Goal: Task Accomplishment & Management: Manage account settings

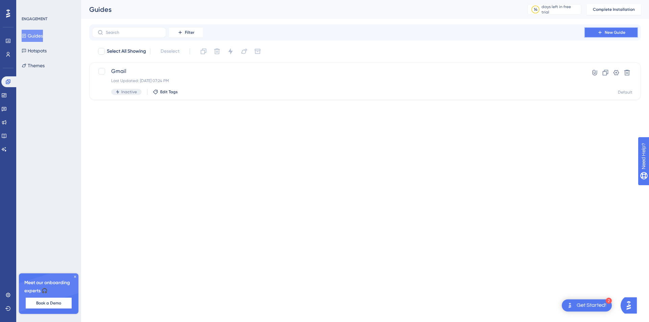
click at [613, 31] on span "New Guide" at bounding box center [614, 32] width 21 height 5
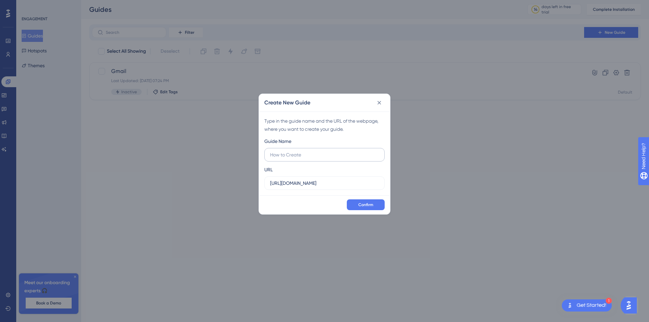
click at [306, 155] on input "text" at bounding box center [324, 154] width 109 height 7
type input "Gmail"
drag, startPoint x: 332, startPoint y: 185, endPoint x: 210, endPoint y: 183, distance: 121.3
click at [210, 183] on div "Create New Guide Type in the guide name and the URL of the webpage, where you w…" at bounding box center [324, 161] width 649 height 322
paste input "[DOMAIN_NAME][URL]"
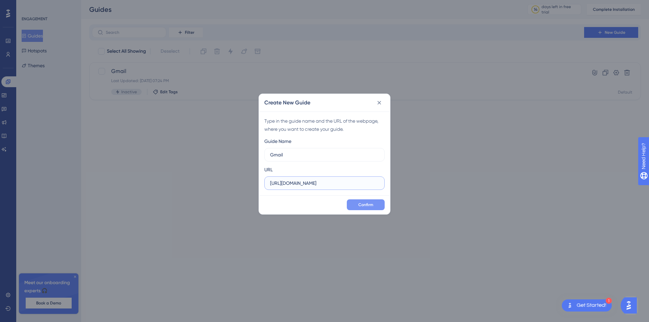
type input "[URL][DOMAIN_NAME]"
click at [364, 204] on span "Confirm" at bounding box center [365, 204] width 15 height 5
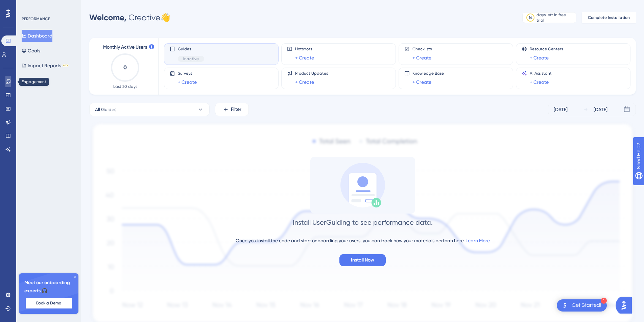
click at [8, 82] on icon at bounding box center [8, 81] width 4 height 4
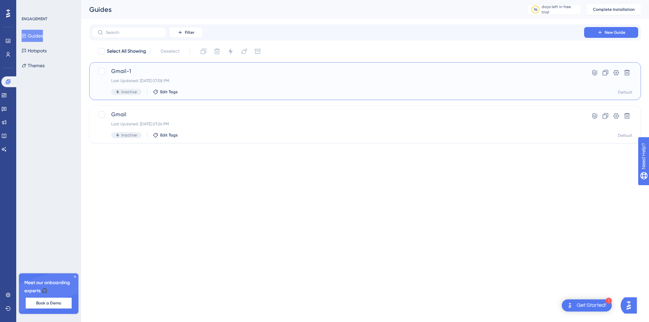
click at [182, 67] on div "Gmail-1 Last Updated: Oct 01 2025, 07:58 PM Inactive Edit Tags Hyperlink Clone …" at bounding box center [364, 81] width 551 height 38
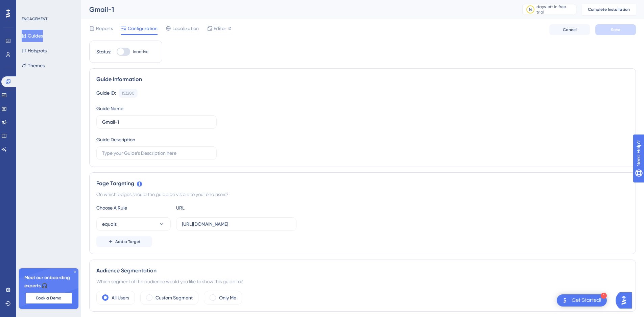
click at [35, 37] on button "Guides" at bounding box center [32, 36] width 21 height 12
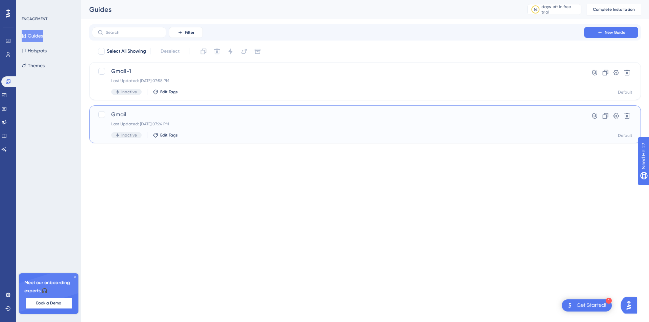
click at [194, 115] on span "Gmail" at bounding box center [337, 114] width 453 height 8
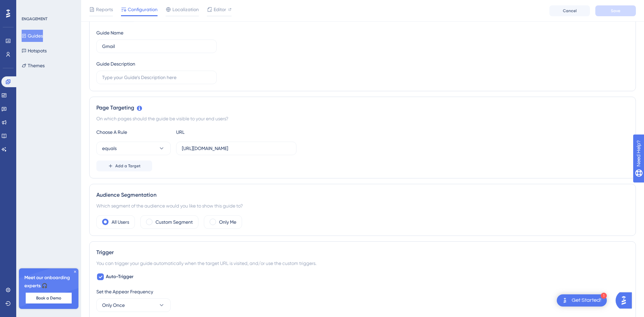
scroll to position [203, 0]
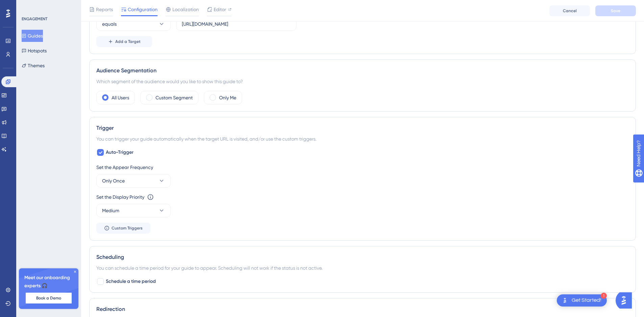
click at [581, 301] on div "Get Started!" at bounding box center [586, 300] width 30 height 7
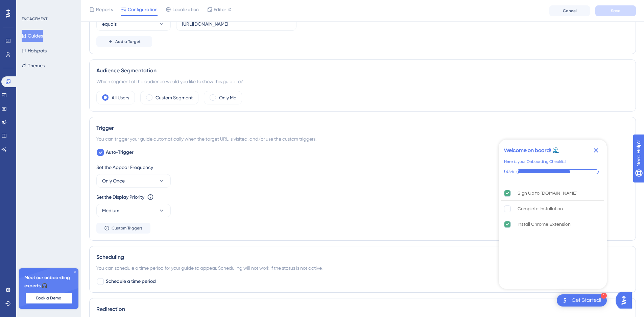
click at [596, 151] on icon "Close Checklist" at bounding box center [596, 150] width 4 height 4
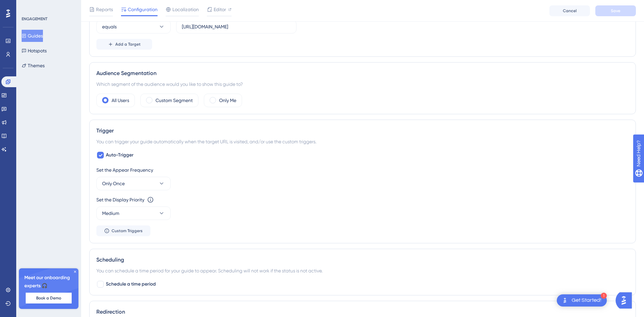
scroll to position [0, 0]
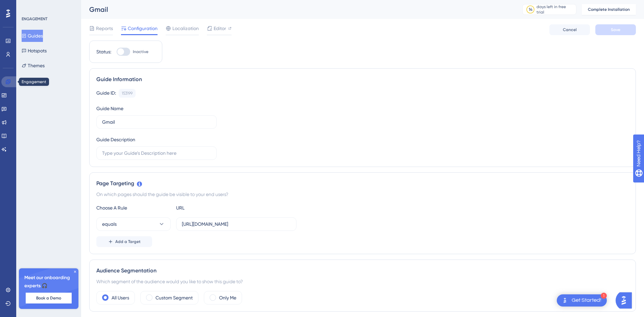
click at [10, 79] on icon at bounding box center [7, 81] width 5 height 5
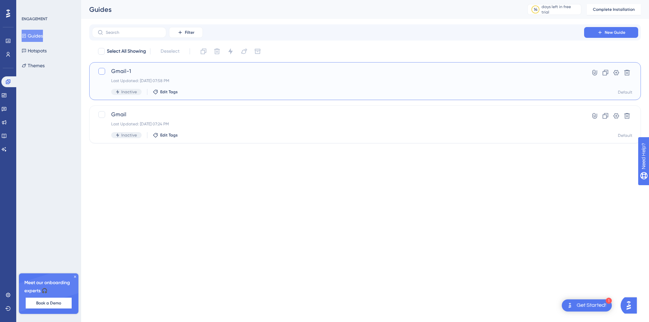
click at [103, 70] on div at bounding box center [101, 71] width 7 height 7
checkbox input "true"
click at [278, 83] on div "Gmail-1 Last Updated: Oct 01 2025, 07:58 PM Inactive Edit Tags" at bounding box center [337, 81] width 453 height 28
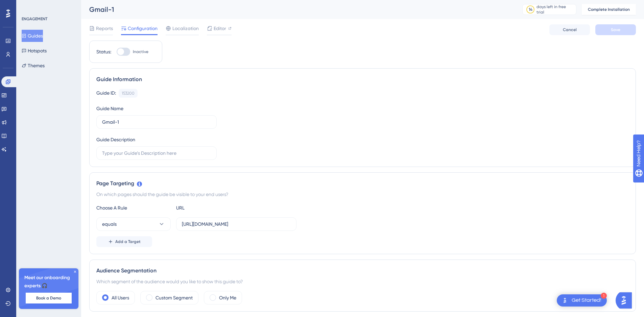
click at [10, 94] on icon at bounding box center [7, 95] width 5 height 5
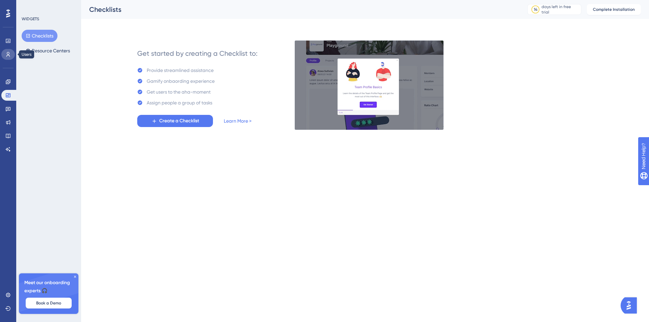
click at [8, 53] on icon at bounding box center [7, 54] width 5 height 5
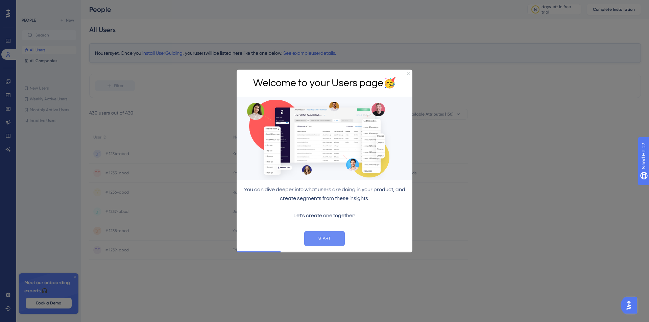
click at [334, 236] on button "START" at bounding box center [324, 238] width 41 height 15
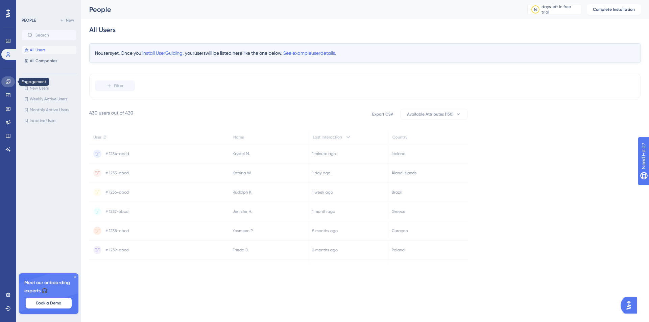
click at [8, 79] on icon at bounding box center [7, 81] width 5 height 5
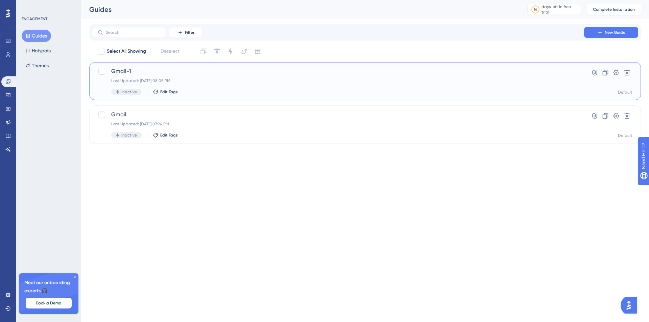
click at [211, 77] on div "Gmail-1 Last Updated: Oct 01 2025, 08:05 PM Inactive Edit Tags" at bounding box center [337, 81] width 453 height 28
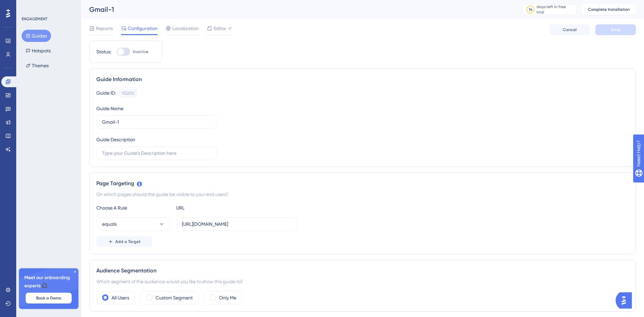
click at [126, 53] on div at bounding box center [124, 52] width 14 height 8
click at [117, 52] on input "Inactive" at bounding box center [116, 52] width 0 height 0
checkbox input "false"
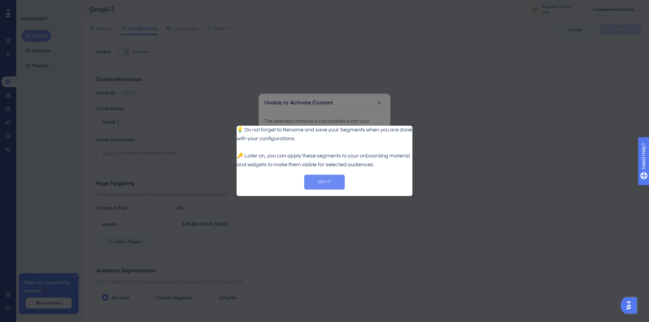
drag, startPoint x: 331, startPoint y: 187, endPoint x: 568, endPoint y: 307, distance: 265.0
click at [331, 187] on button "GOT IT" at bounding box center [324, 182] width 41 height 15
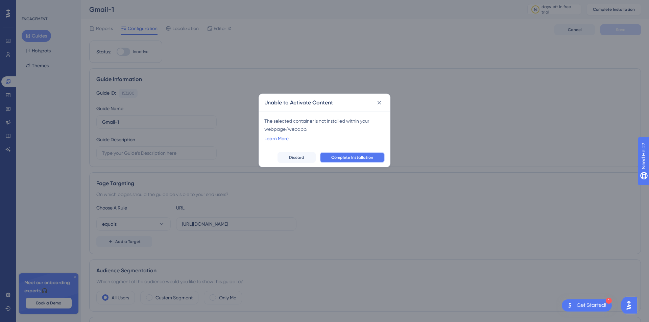
click at [352, 156] on span "Complete Installation" at bounding box center [352, 157] width 42 height 5
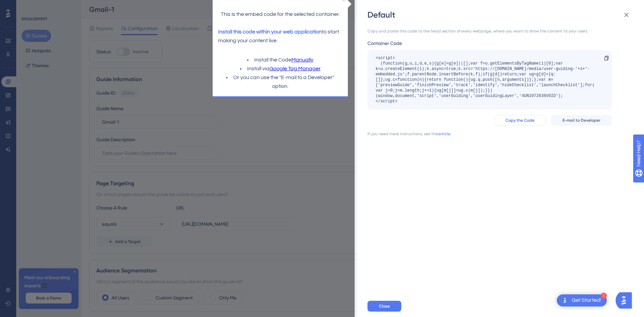
click at [531, 119] on span "Copy the Code" at bounding box center [519, 120] width 29 height 5
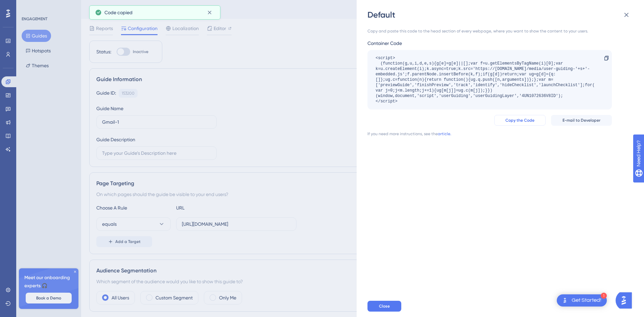
click at [530, 120] on span "Copy the Code" at bounding box center [519, 120] width 29 height 5
